Goal: Find contact information: Find contact information

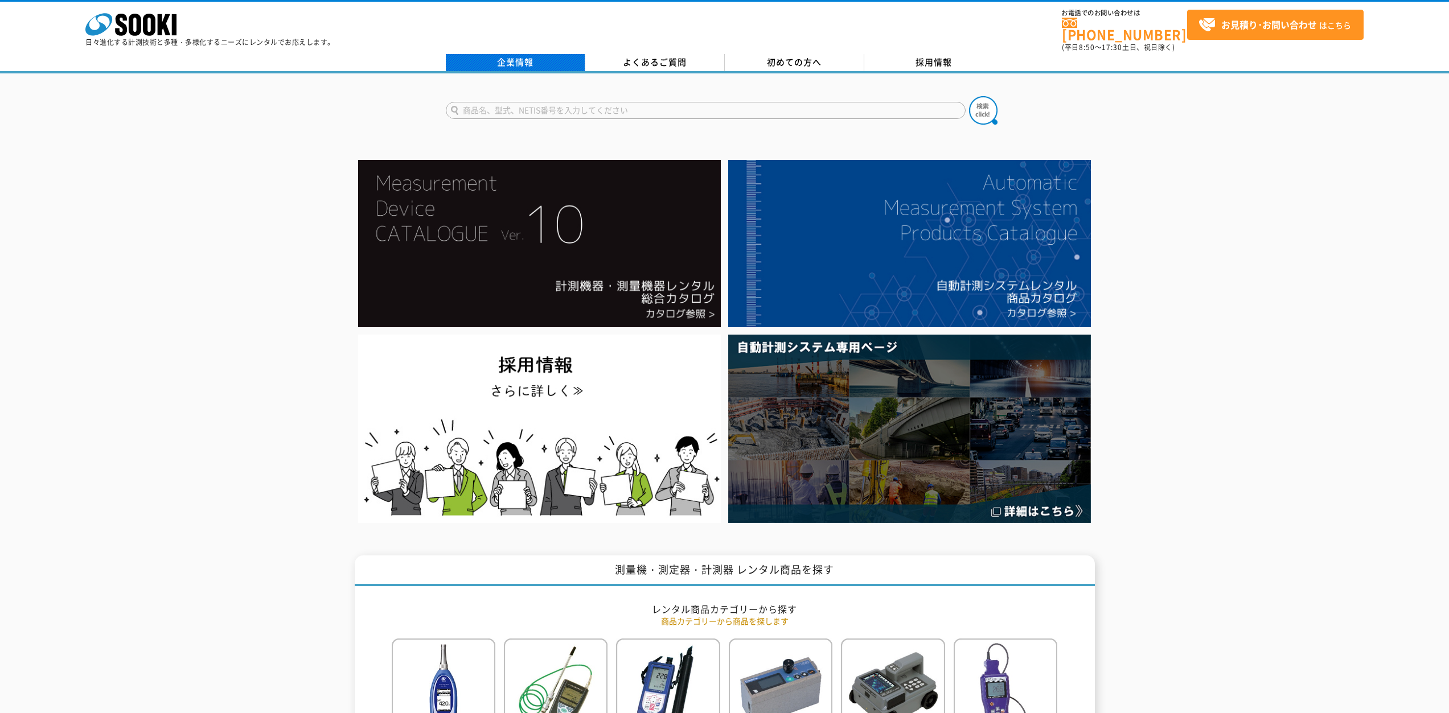
click at [388, 56] on link "企業情報" at bounding box center [515, 62] width 139 height 17
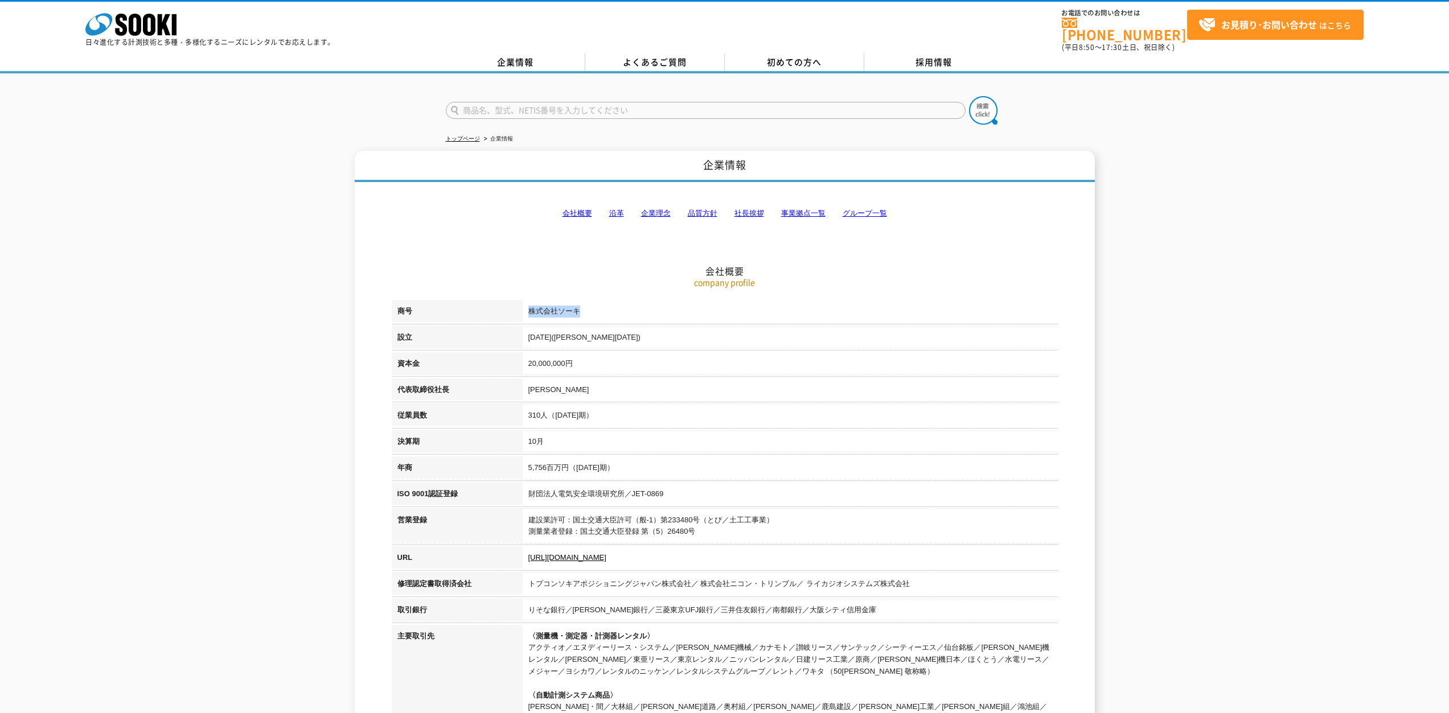
drag, startPoint x: 579, startPoint y: 306, endPoint x: 514, endPoint y: 311, distance: 65.7
click at [514, 311] on tr "商号 株式会社ソーキ" at bounding box center [725, 313] width 666 height 26
copy tr "商号 株式会社ソーキ"
